Goal: Information Seeking & Learning: Learn about a topic

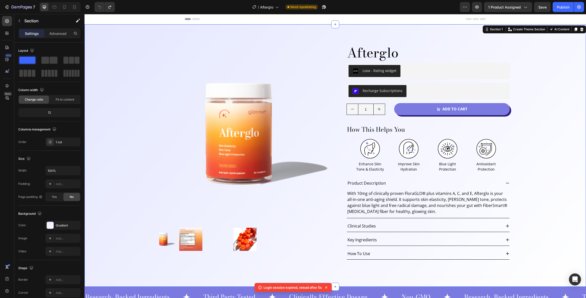
scroll to position [345, 0]
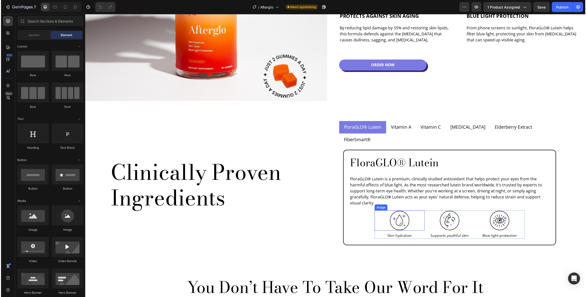
scroll to position [428, 0]
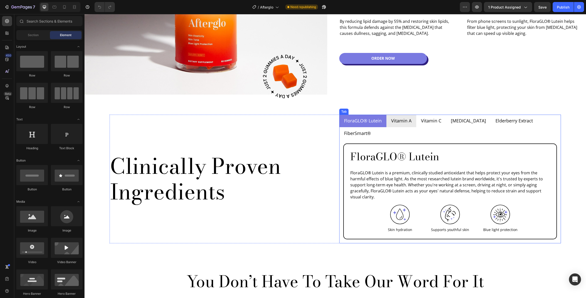
click at [400, 117] on p "Vitamin A" at bounding box center [401, 120] width 20 height 7
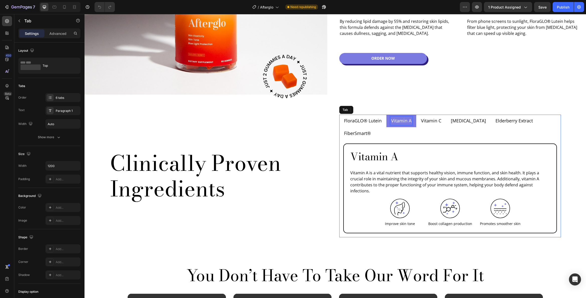
click at [400, 121] on p "Vitamin A" at bounding box center [401, 120] width 20 height 7
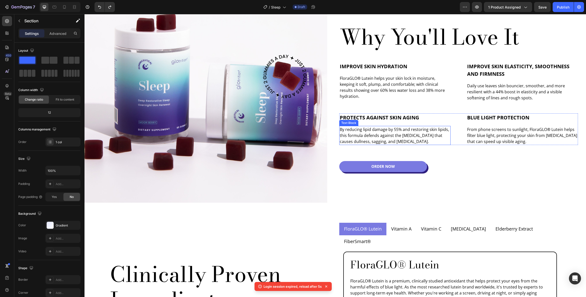
click at [395, 128] on p "By reducing lipid damage by 55% and restoring skin lipids, this formula defends…" at bounding box center [395, 135] width 110 height 18
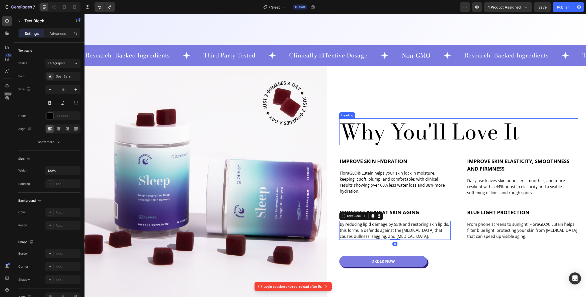
scroll to position [69, 0]
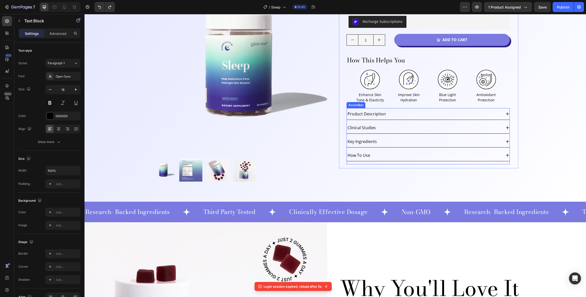
click at [381, 129] on div "Clinical Studies" at bounding box center [424, 128] width 155 height 8
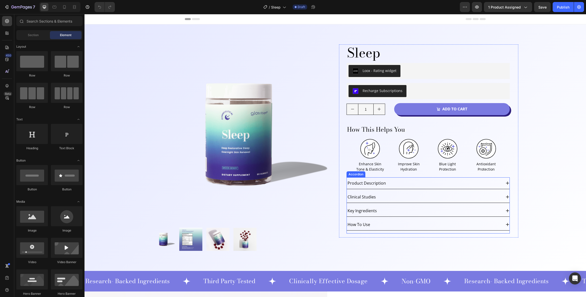
click at [380, 208] on div "Key Ingredients" at bounding box center [424, 211] width 155 height 8
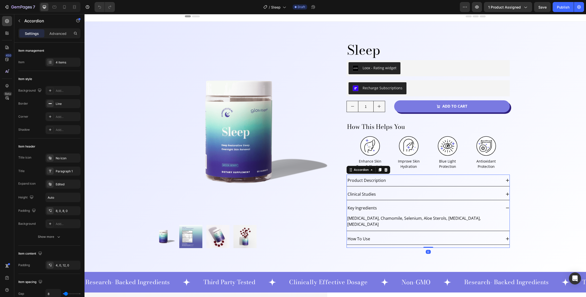
scroll to position [7, 0]
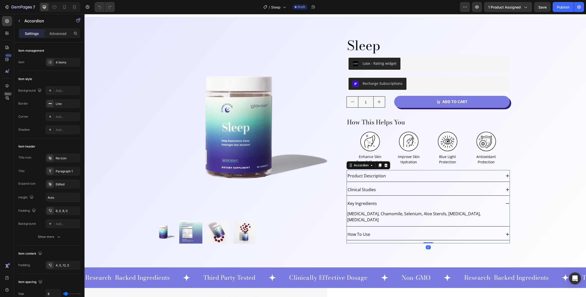
click at [397, 214] on p "Melatonin, Chamomile, Selenium, Aloe Sterols, Vitamin D3, Niacinamide" at bounding box center [428, 217] width 162 height 12
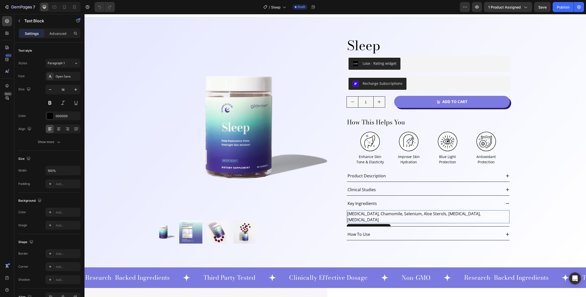
click at [397, 214] on p "Melatonin, Chamomile, Selenium, Aloe Sterols, Vitamin D3, Niacinamide" at bounding box center [428, 217] width 162 height 12
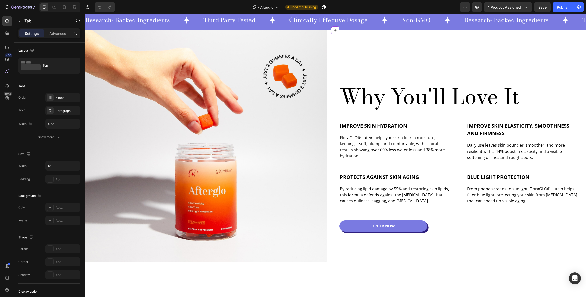
scroll to position [165, 0]
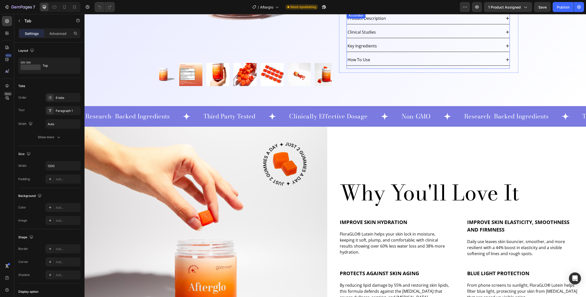
click at [390, 40] on div "Product Description Clinical Studies Key Ingredients How To Use" at bounding box center [427, 39] width 163 height 53
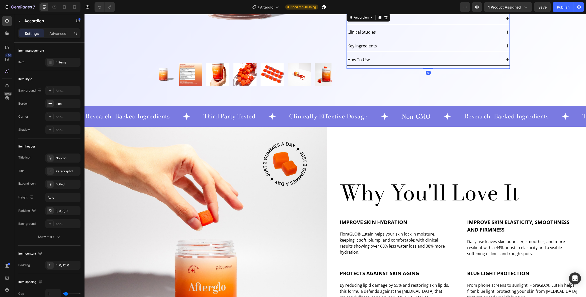
click at [387, 44] on div "Key Ingredients" at bounding box center [424, 46] width 155 height 8
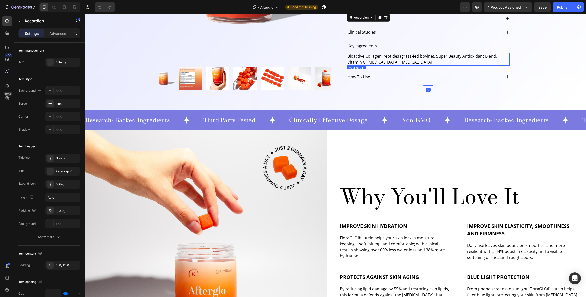
click at [384, 60] on p "Bioactive Collagen Peptides (grass-fed bovine), Super Beauty Antioxidant Blend,…" at bounding box center [428, 59] width 162 height 12
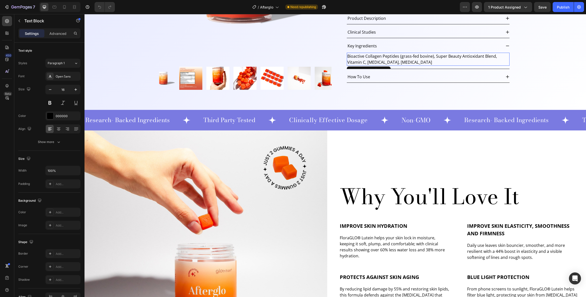
click at [384, 60] on p "Bioactive Collagen Peptides (grass-fed bovine), Super Beauty Antioxidant Blend,…" at bounding box center [428, 59] width 162 height 12
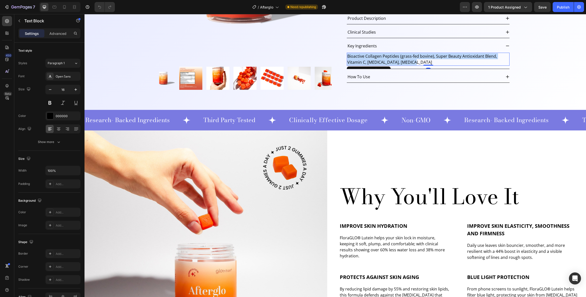
click at [384, 60] on p "Bioactive Collagen Peptides (grass-fed bovine), Super Beauty Antioxidant Blend,…" at bounding box center [428, 59] width 162 height 12
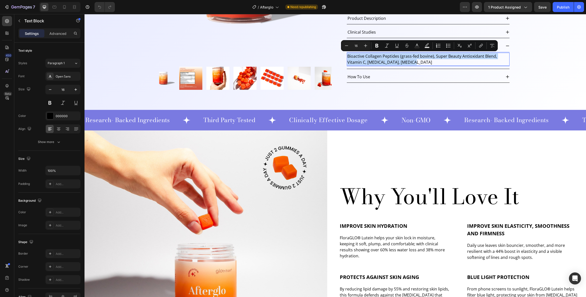
copy p "Bioactive Collagen Peptides (grass-fed bovine), Super Beauty Antioxidant Blend,…"
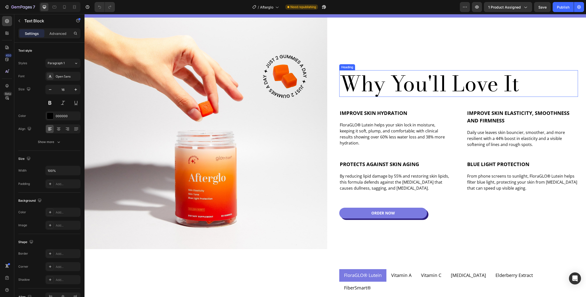
scroll to position [352, 0]
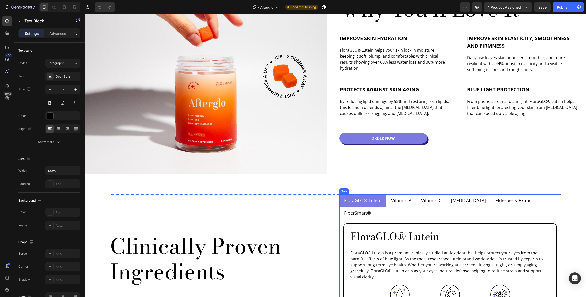
click at [374, 199] on p "FloraGLO® Lutein" at bounding box center [363, 200] width 38 height 7
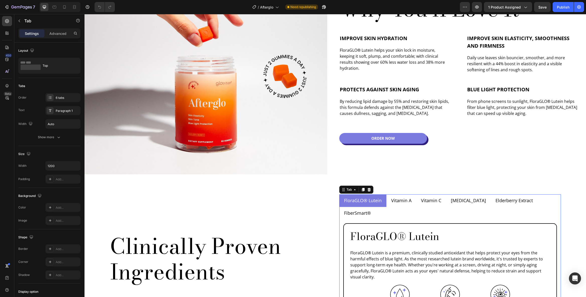
click at [374, 199] on p "FloraGLO® Lutein" at bounding box center [363, 200] width 38 height 7
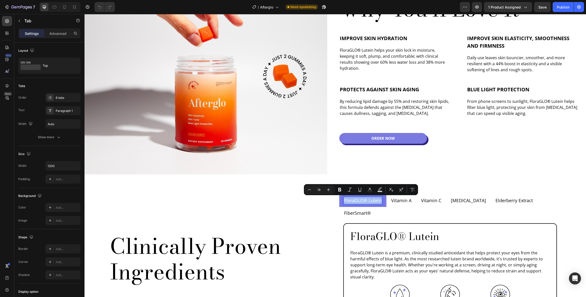
copy p "FloraGLO® Lutein"
click at [401, 201] on p "Vitamin A" at bounding box center [401, 200] width 20 height 7
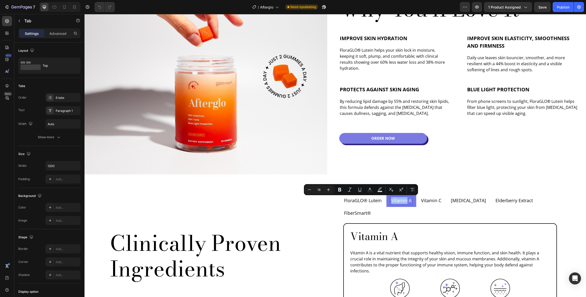
click at [401, 201] on p "Vitamin A" at bounding box center [401, 200] width 20 height 7
copy p "Vitamin A"
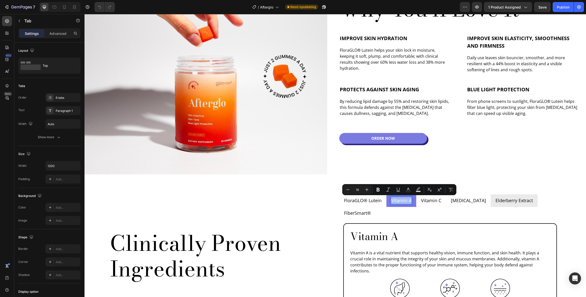
click at [499, 201] on p "Elderberry Extract" at bounding box center [513, 200] width 37 height 7
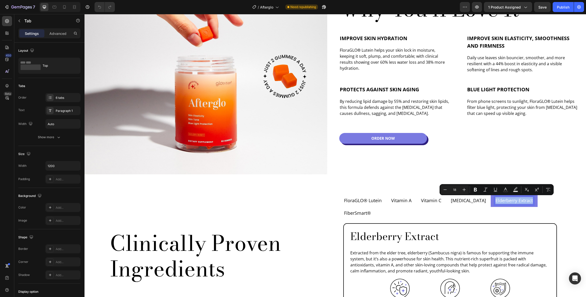
copy p "Elderberry Extract"
click at [371, 210] on p "FiberSmart®" at bounding box center [357, 213] width 27 height 7
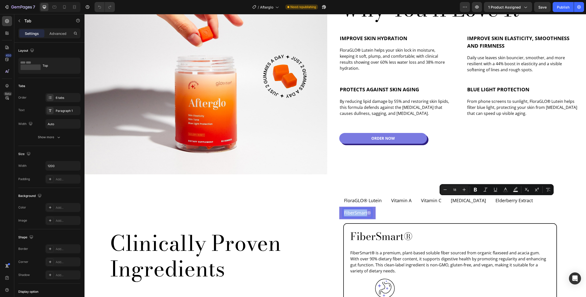
click at [371, 209] on p "FiberSmart®" at bounding box center [357, 212] width 27 height 7
copy p "FiberSmart®"
